Goal: Transaction & Acquisition: Purchase product/service

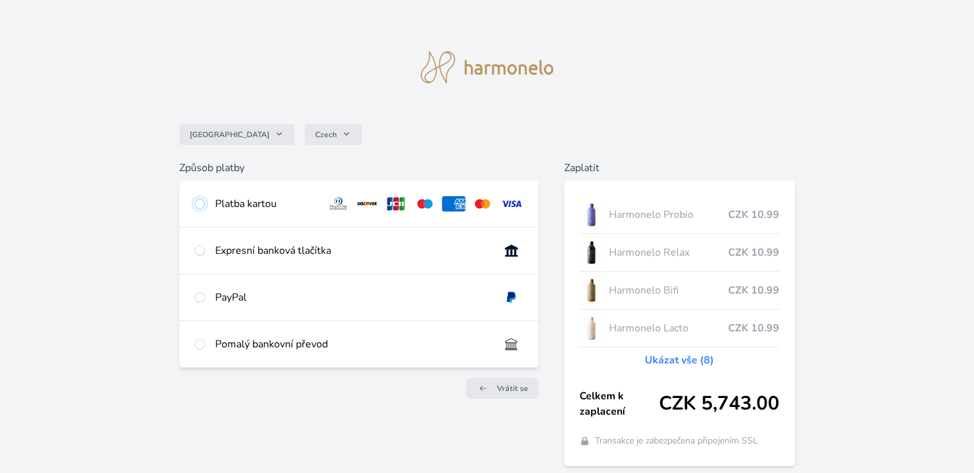
click at [200, 204] on input "radio" at bounding box center [200, 204] width 10 height 10
radio input "true"
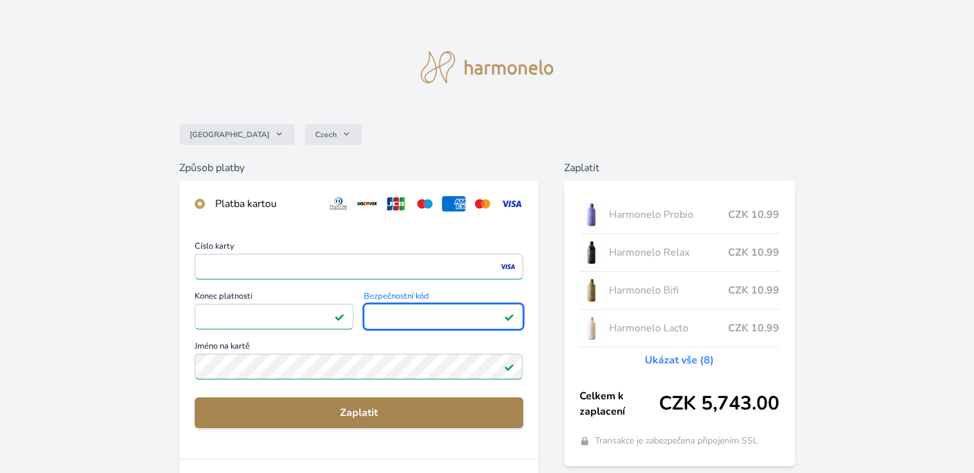
click at [358, 416] on span "Zaplatit" at bounding box center [358, 412] width 307 height 15
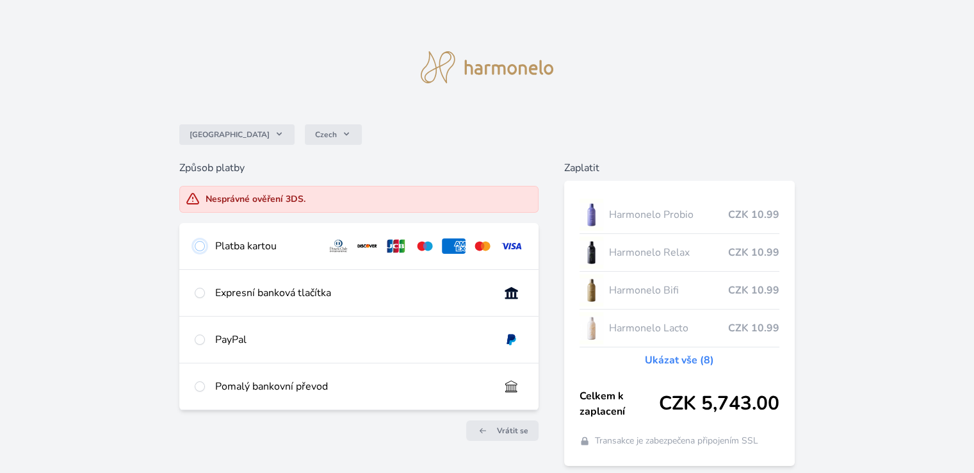
click at [202, 247] on input "radio" at bounding box center [200, 246] width 10 height 10
radio input "true"
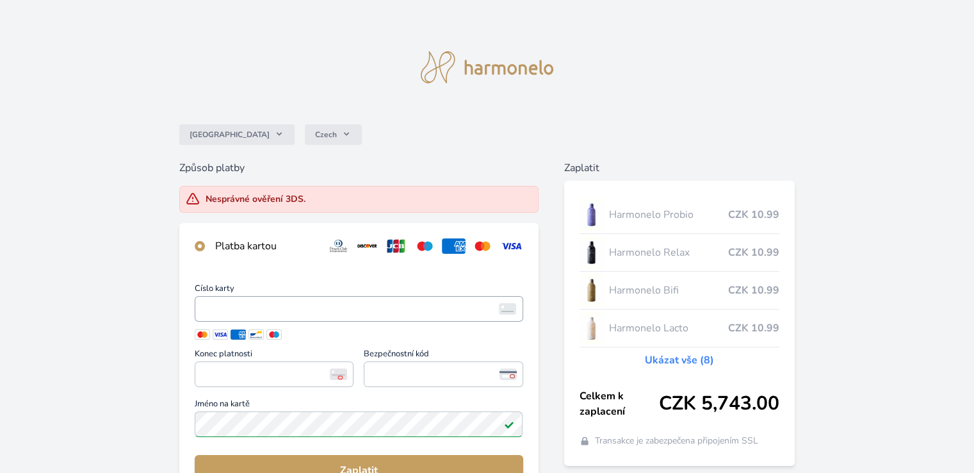
click at [269, 298] on span "<p>Your browser does not support iframes.</p>" at bounding box center [359, 309] width 328 height 26
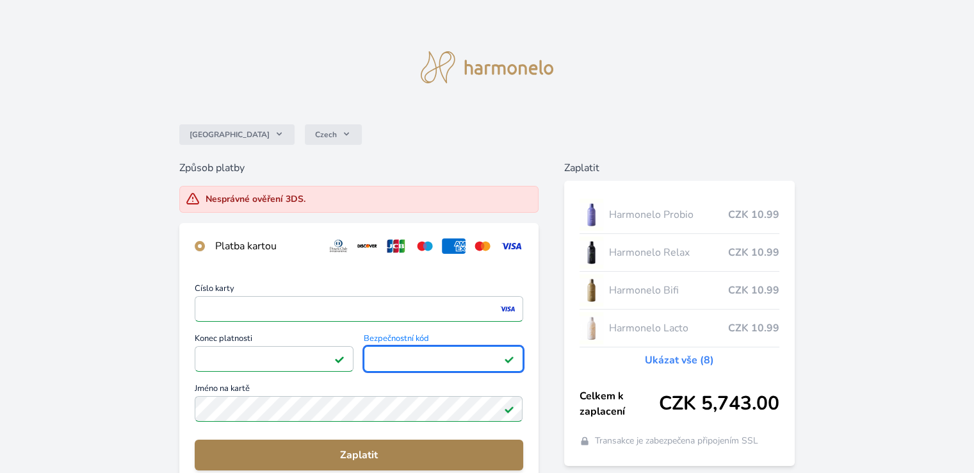
click at [374, 448] on span "Zaplatit" at bounding box center [358, 454] width 307 height 15
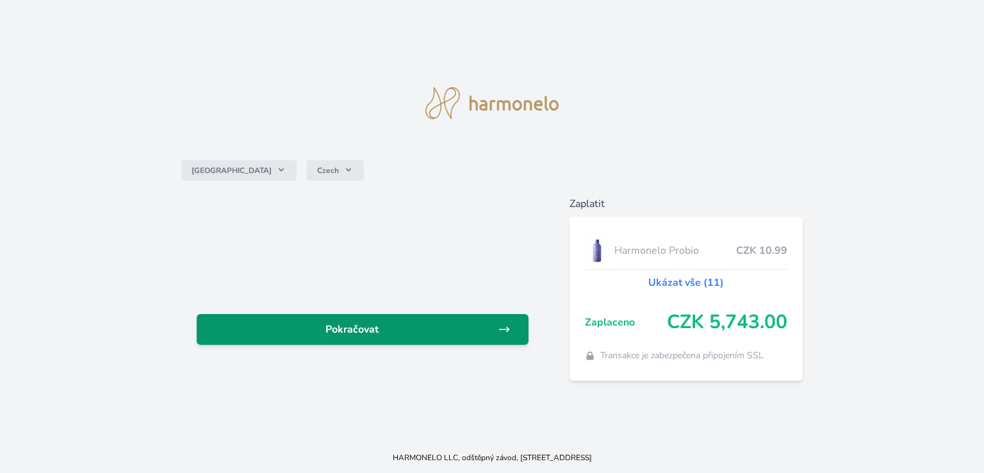
click at [449, 322] on span "Pokračovat" at bounding box center [352, 329] width 291 height 15
